Goal: Communication & Community: Ask a question

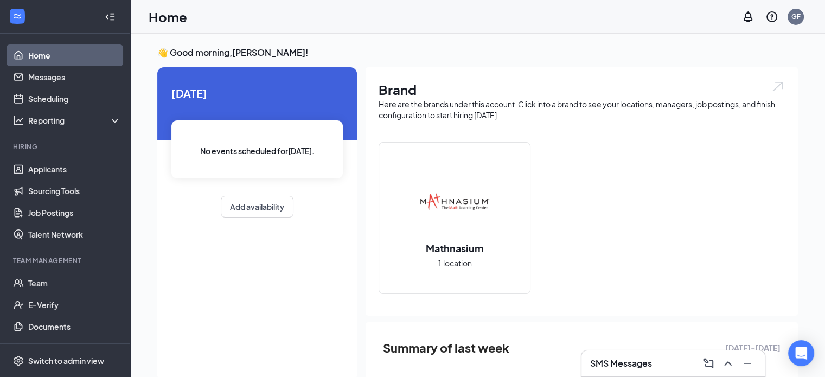
click at [659, 366] on div "SMS Messages" at bounding box center [673, 363] width 166 height 17
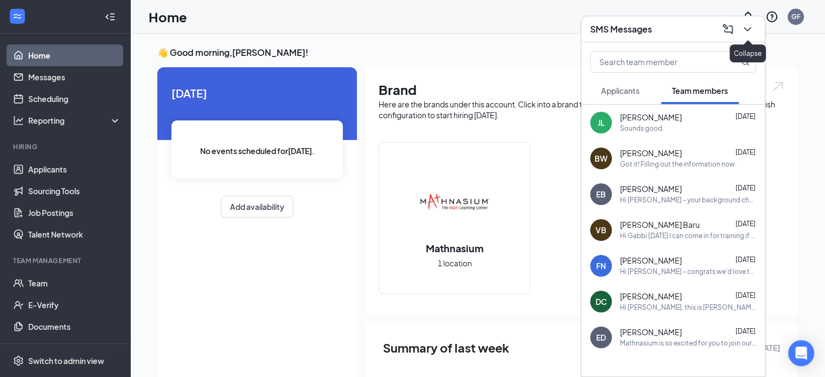
click at [742, 34] on icon "ChevronDown" at bounding box center [747, 29] width 13 height 13
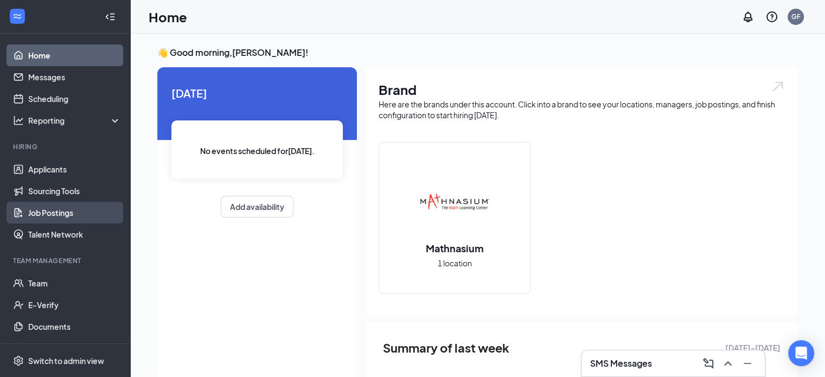
click at [78, 205] on link "Job Postings" at bounding box center [74, 213] width 93 height 22
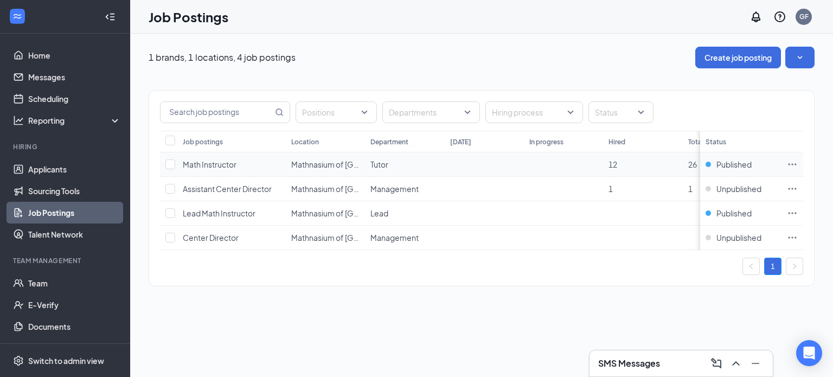
click at [790, 163] on icon "Ellipses" at bounding box center [792, 164] width 11 height 11
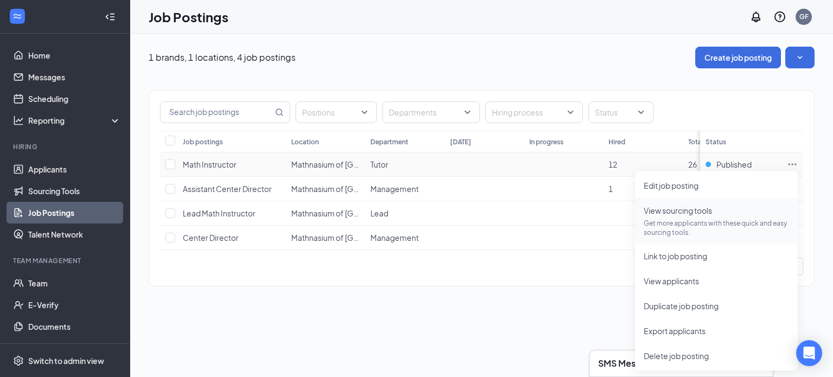
click at [731, 226] on p "Get more applicants with these quick and easy sourcing tools." at bounding box center [715, 227] width 145 height 18
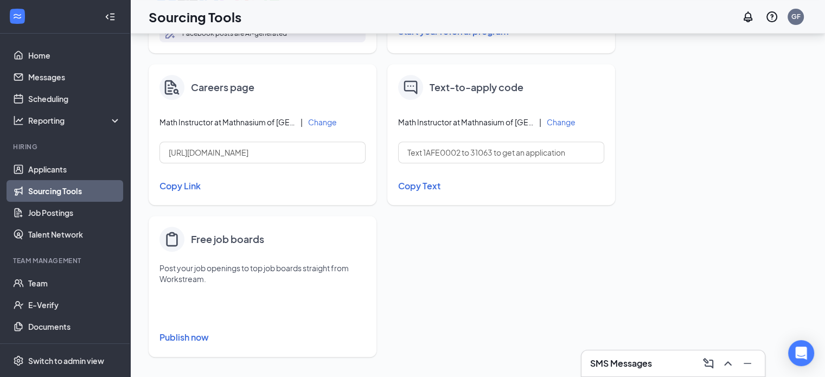
scroll to position [470, 0]
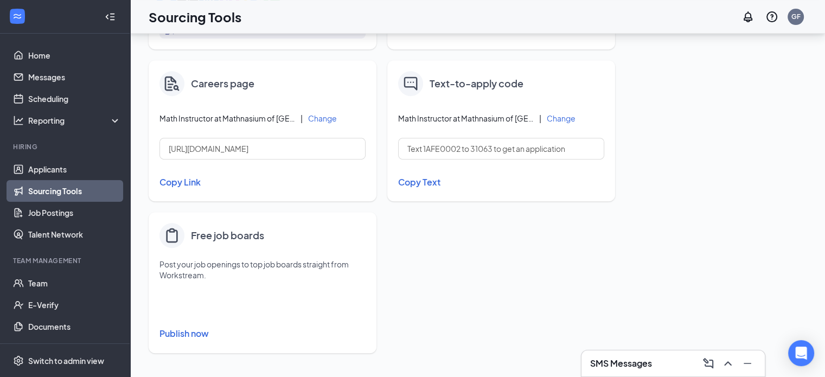
click at [178, 334] on button "Publish now" at bounding box center [262, 333] width 206 height 17
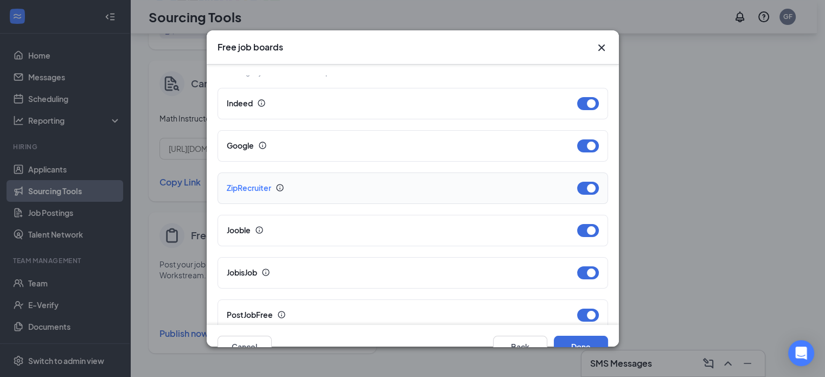
scroll to position [312, 0]
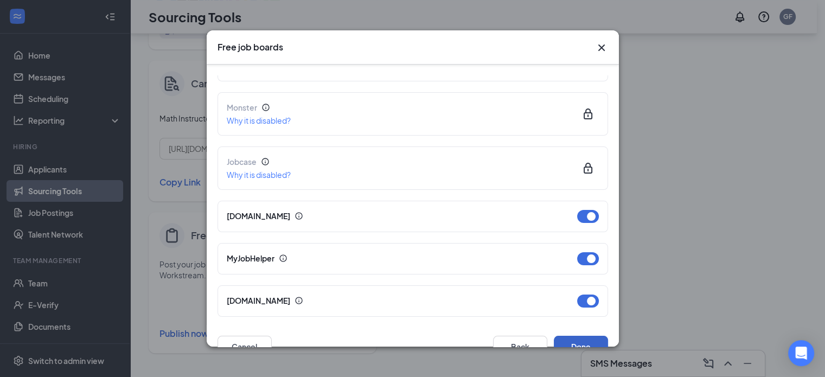
click at [568, 337] on button "Done" at bounding box center [581, 347] width 54 height 22
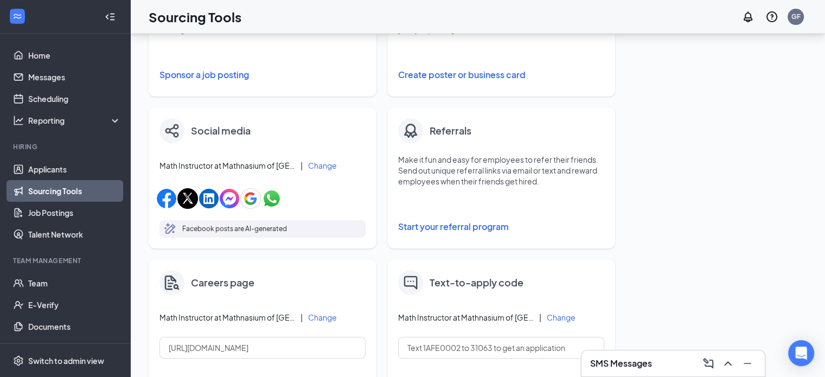
scroll to position [470, 0]
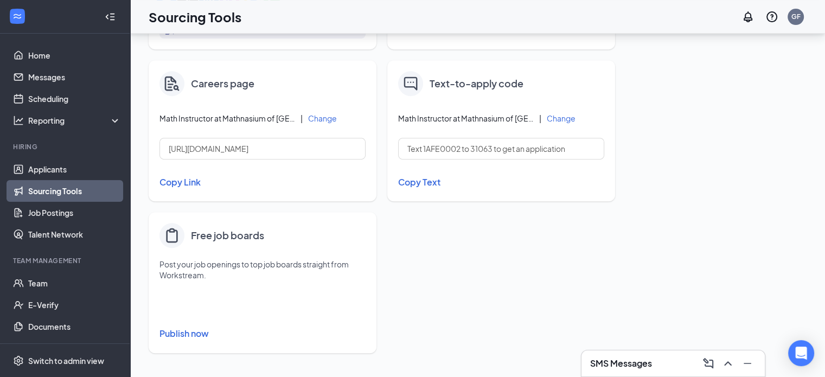
click at [191, 333] on button "Publish now" at bounding box center [262, 333] width 206 height 17
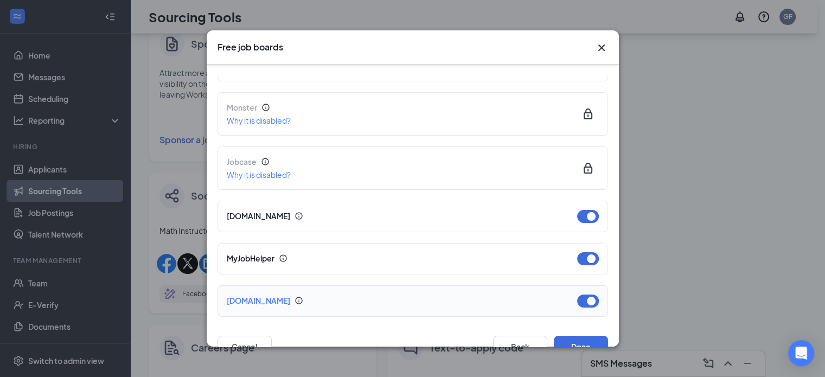
scroll to position [217, 0]
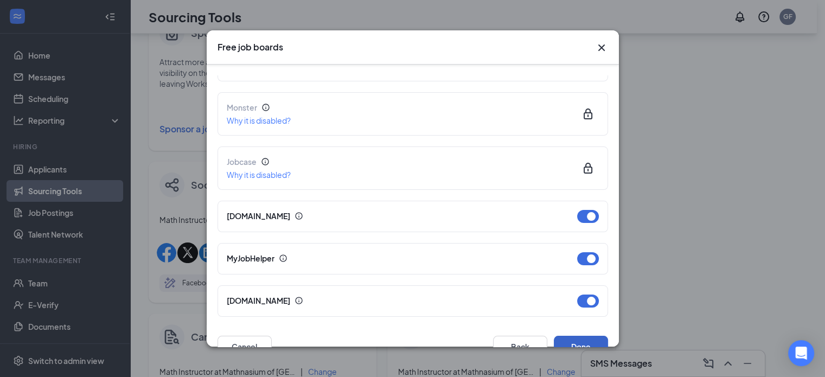
click at [577, 338] on button "Done" at bounding box center [581, 347] width 54 height 22
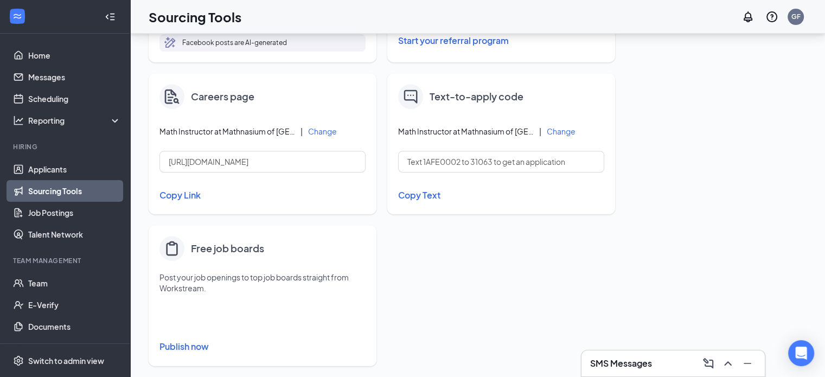
scroll to position [470, 0]
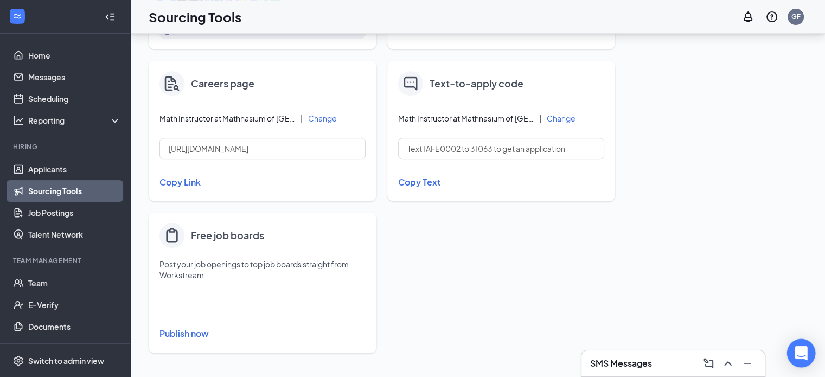
click at [808, 355] on div "Open Intercom Messenger" at bounding box center [801, 353] width 29 height 29
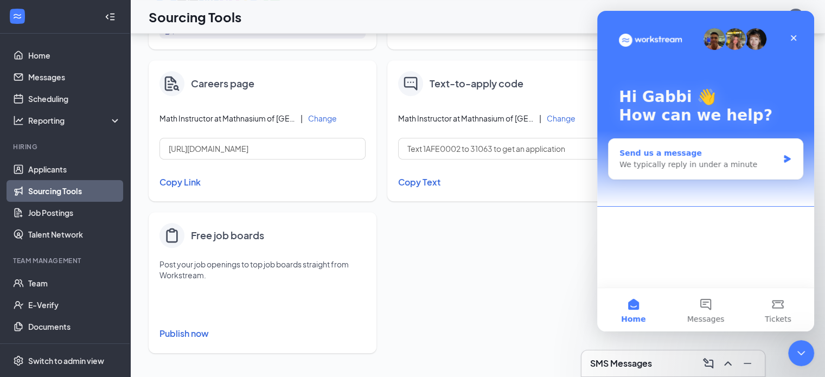
scroll to position [0, 0]
click at [679, 166] on div "We typically reply in under a minute" at bounding box center [698, 164] width 159 height 11
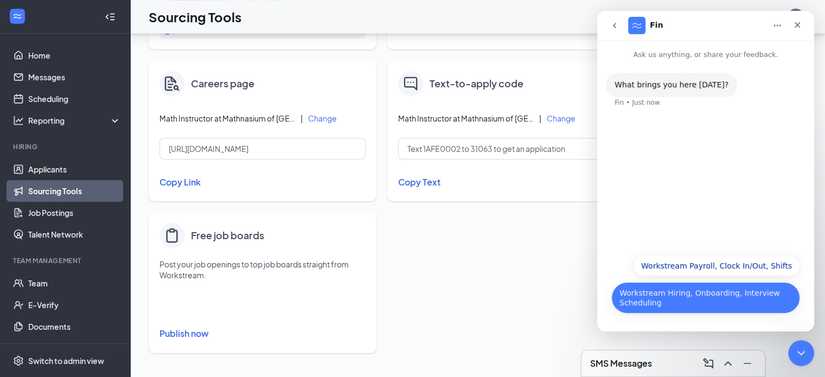
click at [717, 296] on button "Workstream Hiring, Onboarding, Interview Scheduling" at bounding box center [705, 297] width 189 height 31
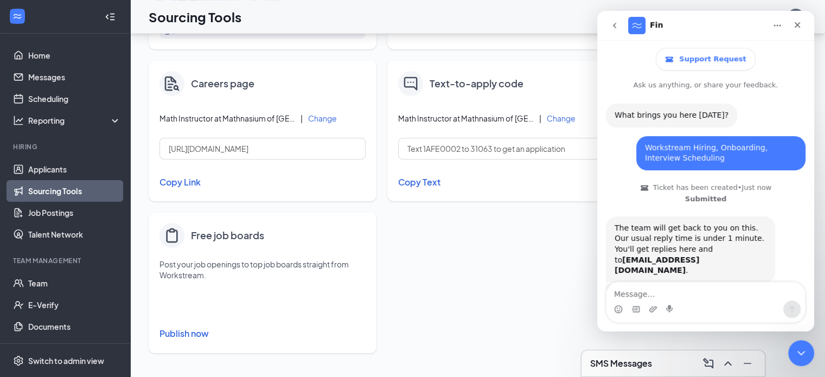
scroll to position [37, 0]
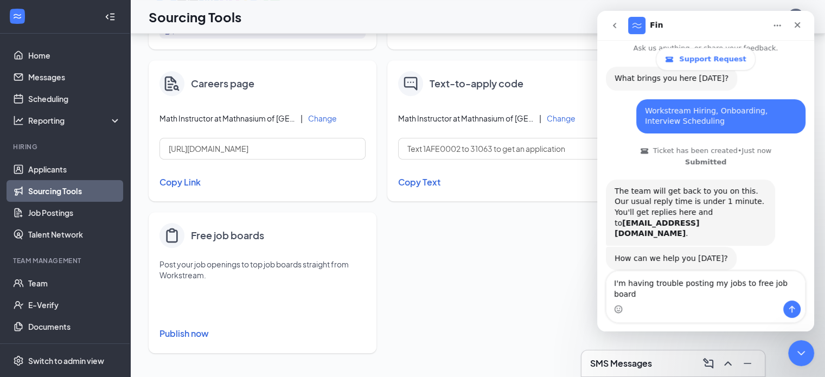
type textarea "I'm having trouble posting my jobs to free job boards"
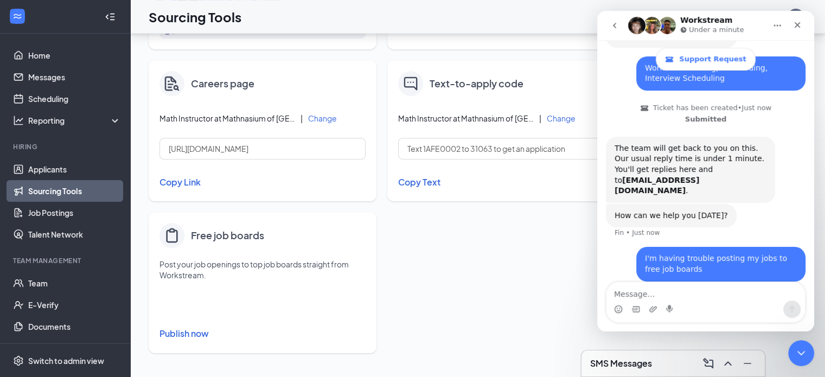
scroll to position [110, 0]
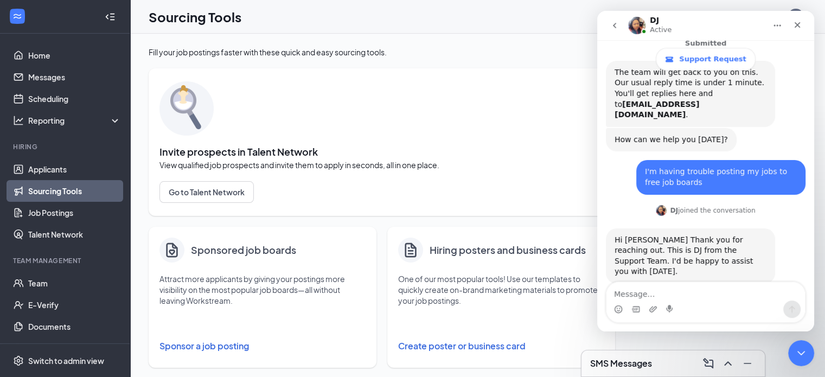
scroll to position [158, 0]
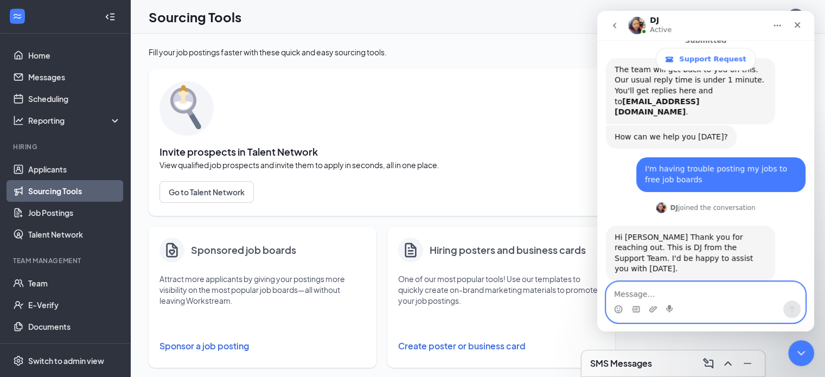
click at [651, 295] on textarea "Message…" at bounding box center [705, 291] width 198 height 18
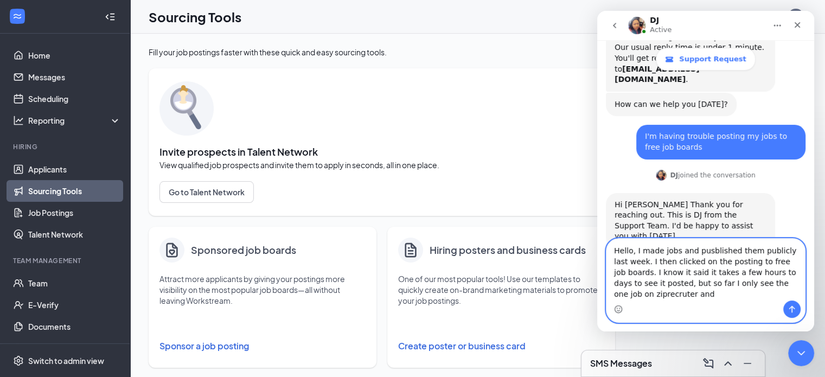
scroll to position [202, 0]
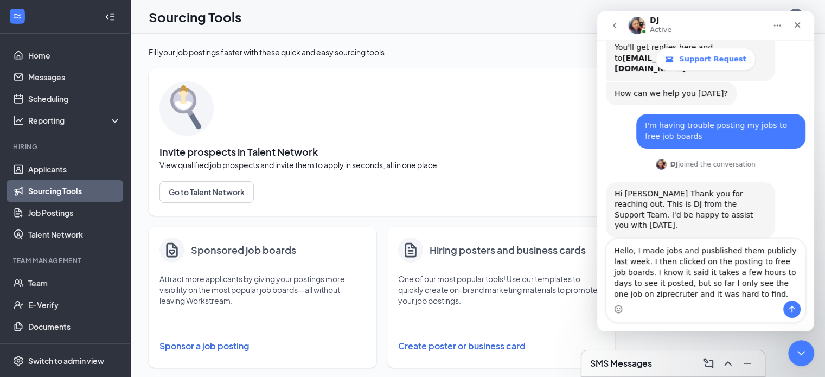
drag, startPoint x: 781, startPoint y: 284, endPoint x: 713, endPoint y: 303, distance: 70.4
click at [713, 303] on div "Intercom messenger" at bounding box center [705, 308] width 198 height 17
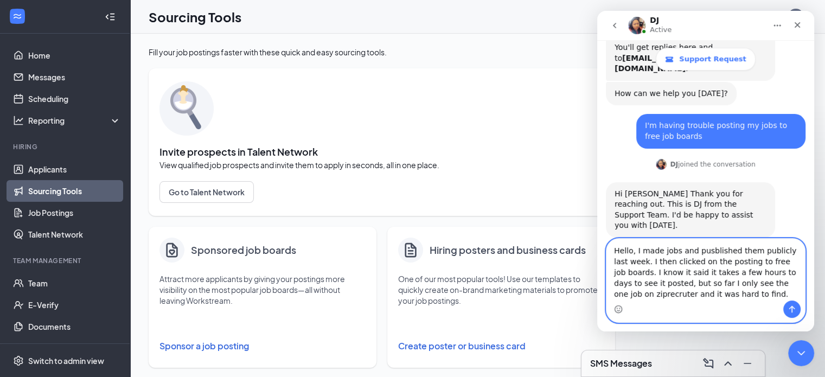
click at [768, 288] on textarea "Hello, I made jobs and pusblished them publicly last week. I then clicked on th…" at bounding box center [705, 270] width 198 height 62
click at [701, 297] on textarea "Hello, I made jobs and published them publicly last week. I then clicked on the…" at bounding box center [705, 270] width 198 height 62
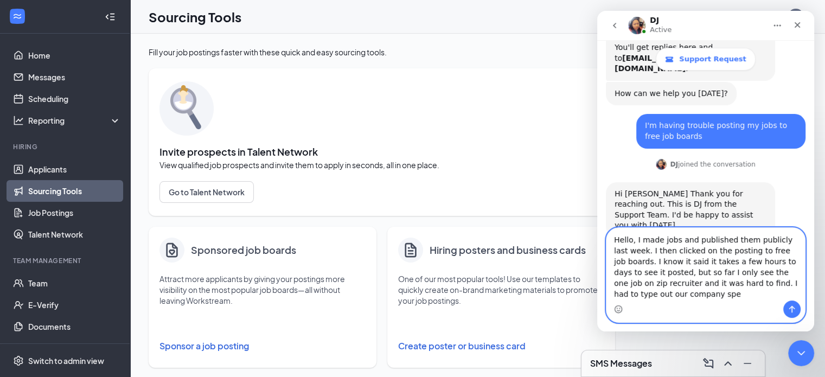
scroll to position [213, 0]
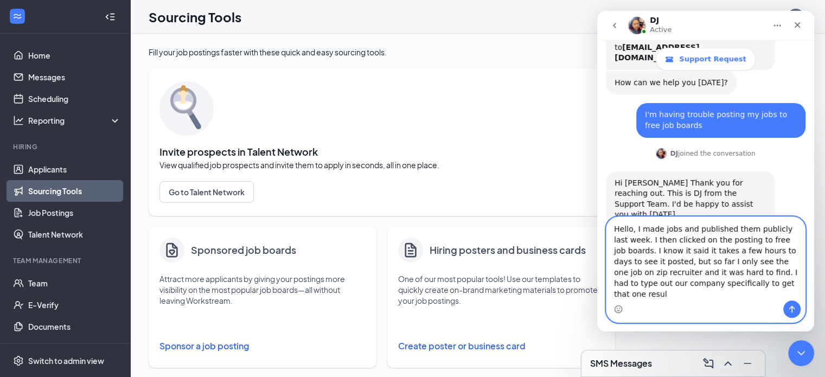
type textarea "Hello, I made jobs and published them publicly last week. I then clicked on the…"
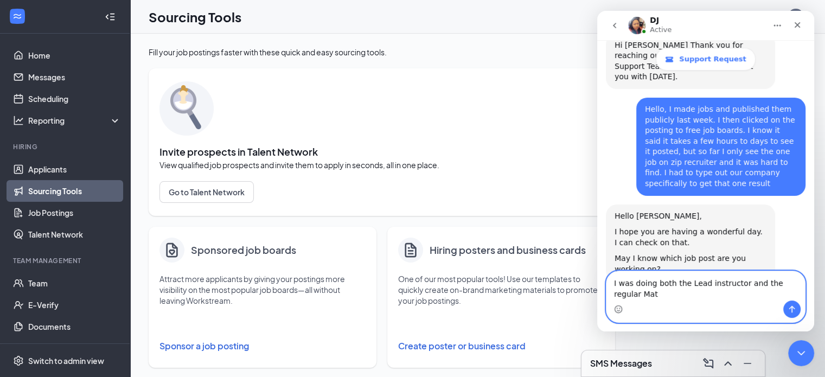
scroll to position [361, 0]
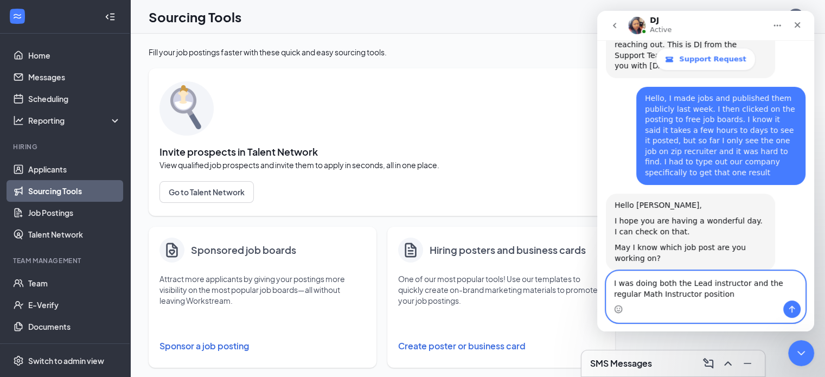
type textarea "I was doing both the Lead instructor and the regular Math Instructor positions"
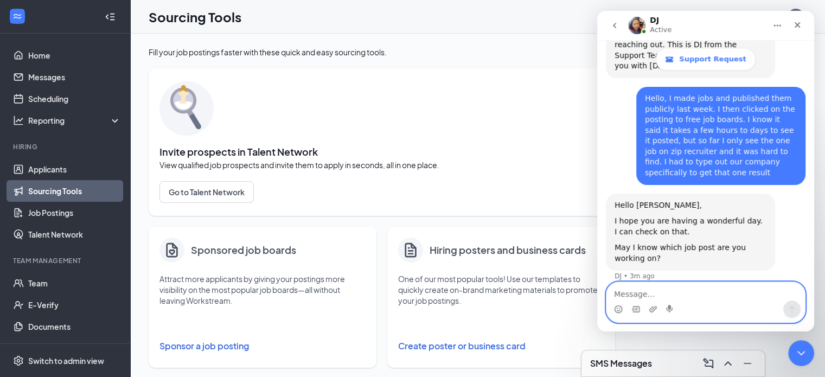
scroll to position [393, 0]
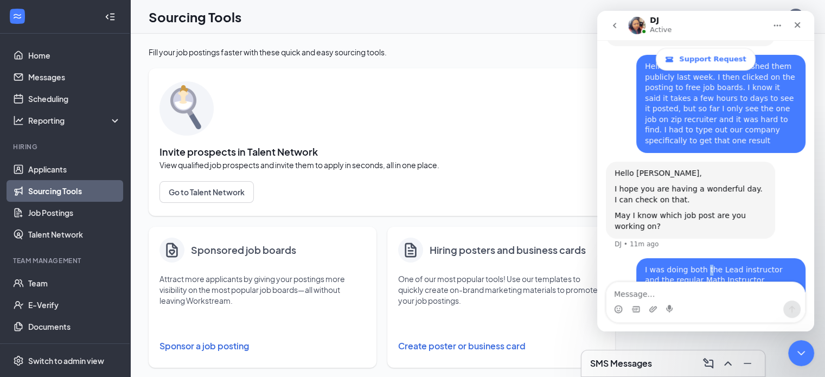
click at [698, 265] on div "I was doing both the Lead instructor and the regular Math Instructor positions" at bounding box center [721, 281] width 152 height 32
click at [724, 265] on div "I was doing both the Lead instructor and the regular Math Instructor positions" at bounding box center [721, 281] width 152 height 32
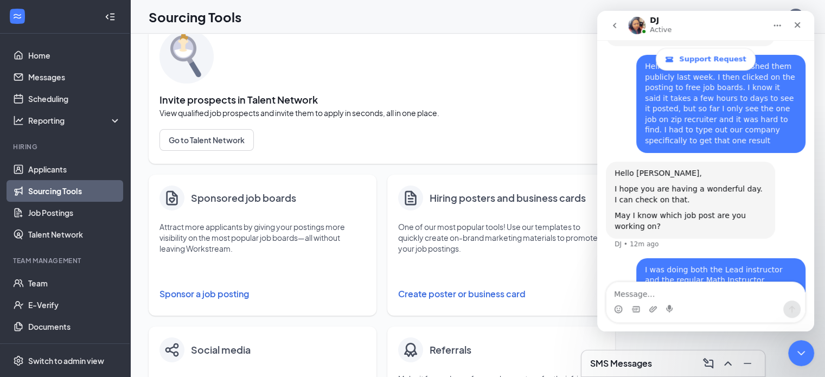
scroll to position [0, 0]
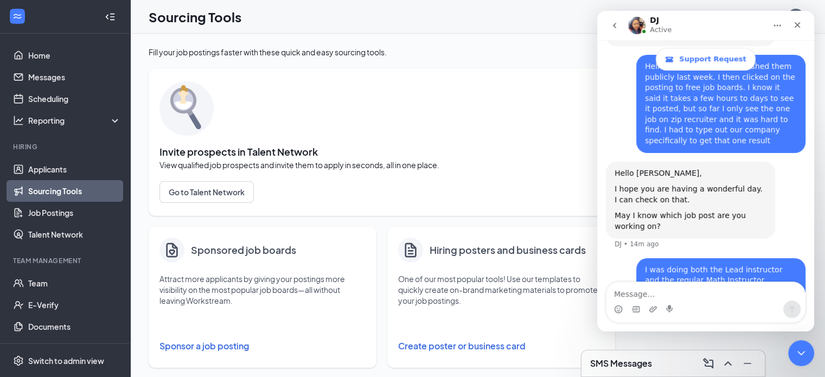
click at [730, 258] on div "I was doing both the Lead instructor and the regular Math Instructor positions …" at bounding box center [720, 280] width 169 height 45
click at [710, 292] on textarea "Message…" at bounding box center [705, 291] width 198 height 18
click at [318, 184] on link "Go to Talent Network" at bounding box center [381, 192] width 445 height 22
click at [706, 288] on textarea "Message…" at bounding box center [705, 291] width 198 height 18
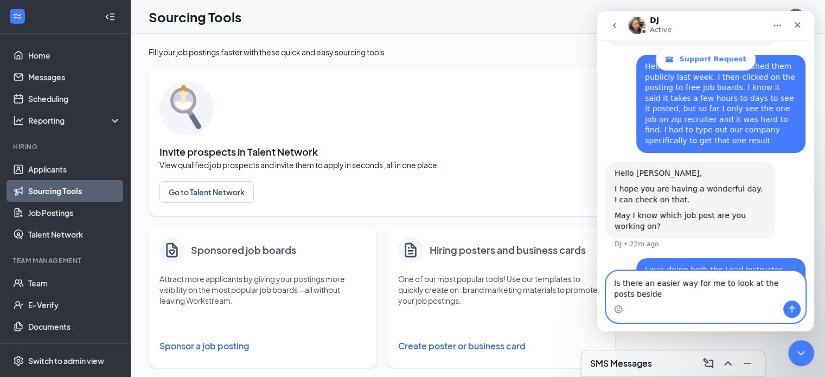
scroll to position [404, 0]
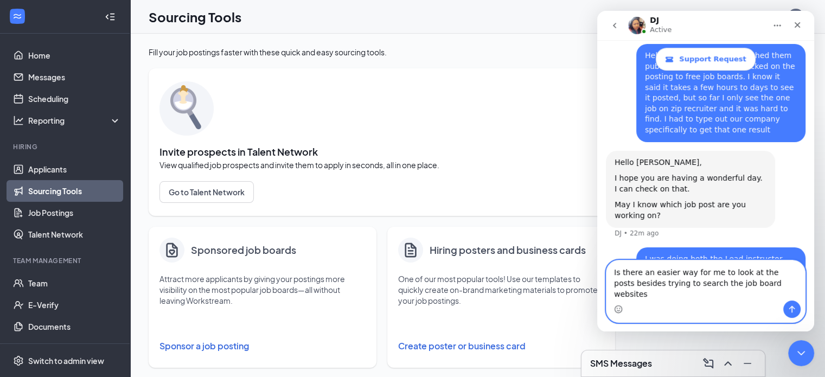
type textarea "Is there an easier way for me to look at the posts besides trying to search the…"
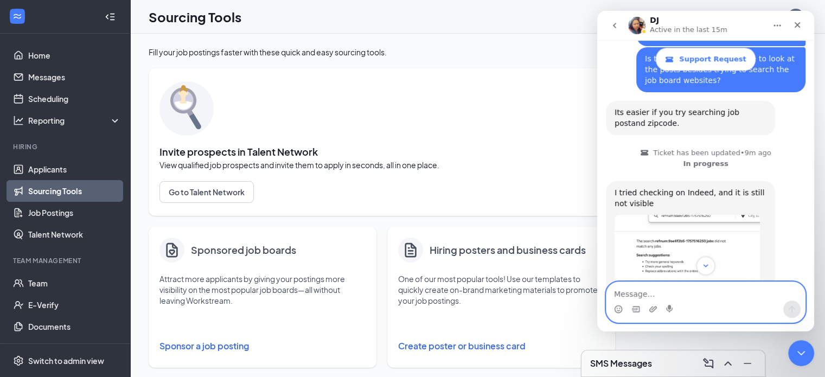
scroll to position [657, 0]
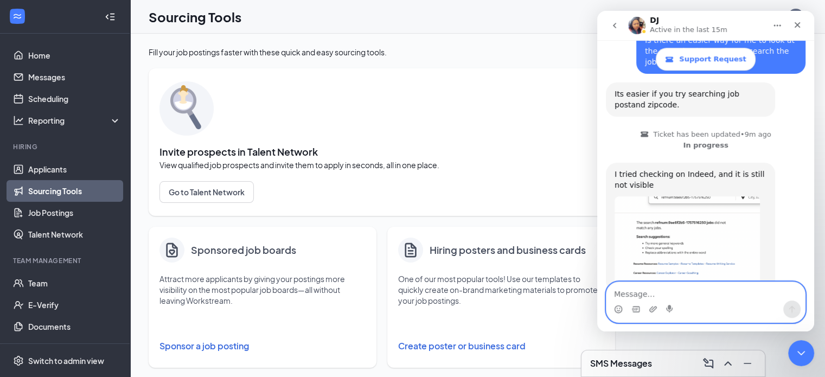
click at [691, 291] on textarea "Message…" at bounding box center [705, 291] width 198 height 18
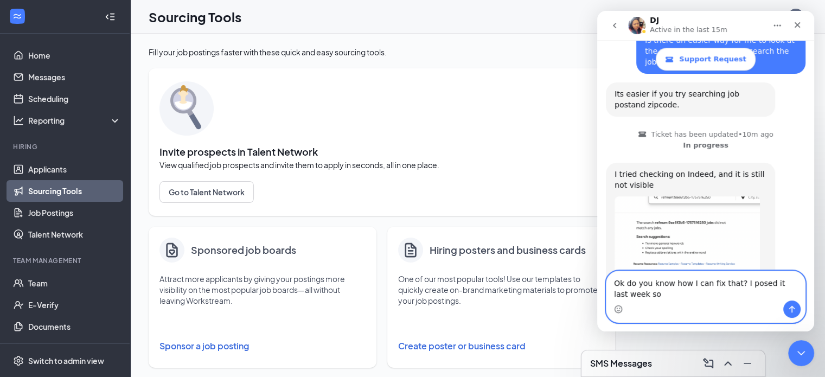
scroll to position [668, 0]
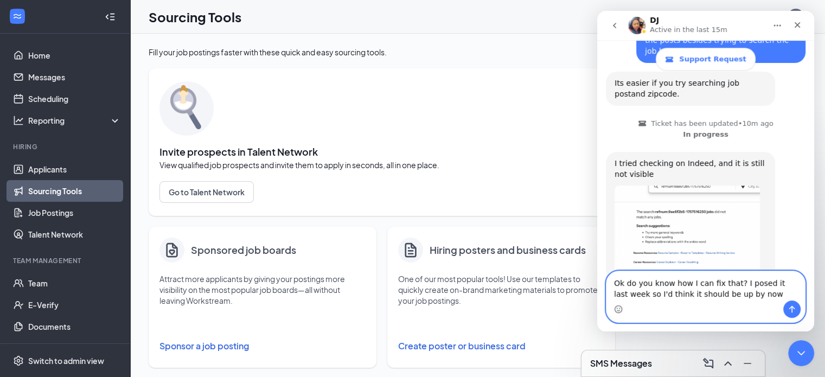
type textarea "Ok do you know how I can fix that? I posed it last week so I'd think it should …"
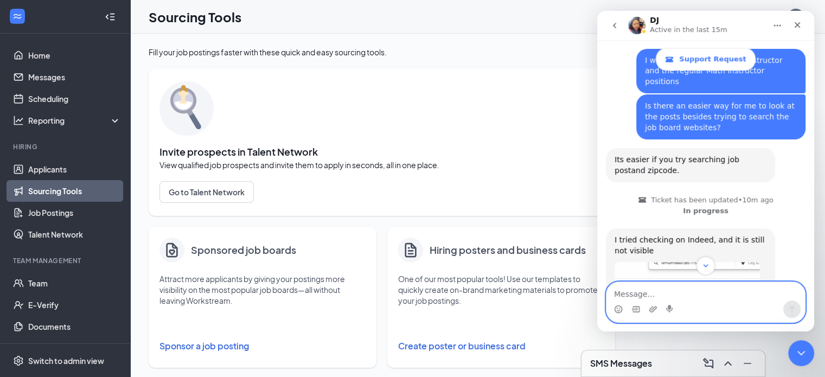
scroll to position [700, 0]
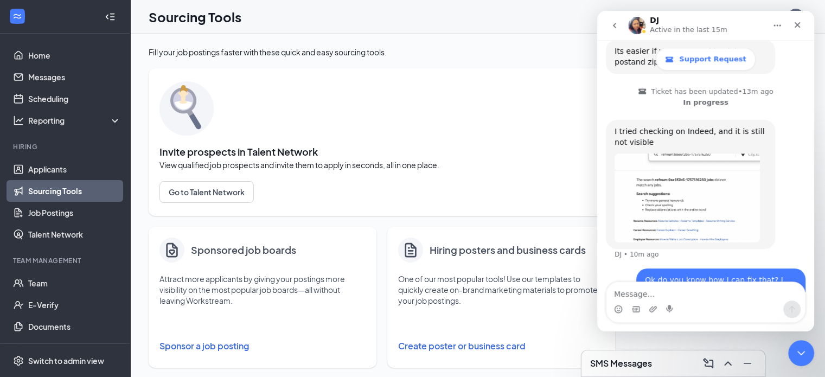
click at [387, 21] on div "Sourcing Tools GF" at bounding box center [477, 17] width 694 height 34
click at [448, 135] on div "Invite prospects in Talent Network View qualified job prospects and invite them…" at bounding box center [381, 142] width 445 height 126
